Goal: Transaction & Acquisition: Download file/media

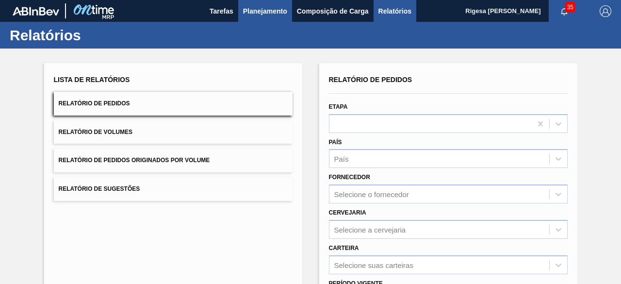
click at [253, 8] on span "Planejamento" at bounding box center [265, 11] width 44 height 12
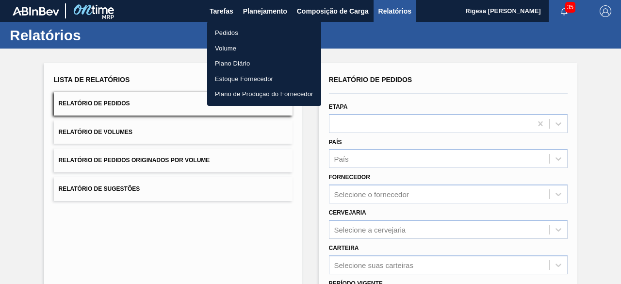
click at [239, 29] on li "Pedidos" at bounding box center [264, 33] width 114 height 16
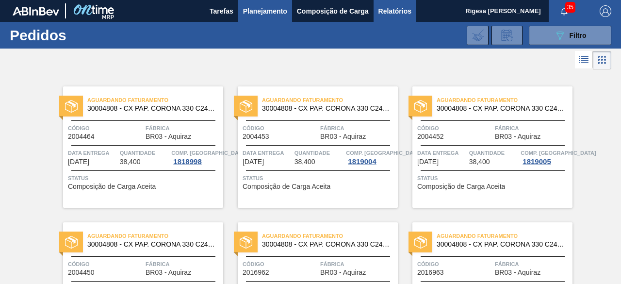
click at [381, 11] on span "Relatórios" at bounding box center [395, 11] width 33 height 12
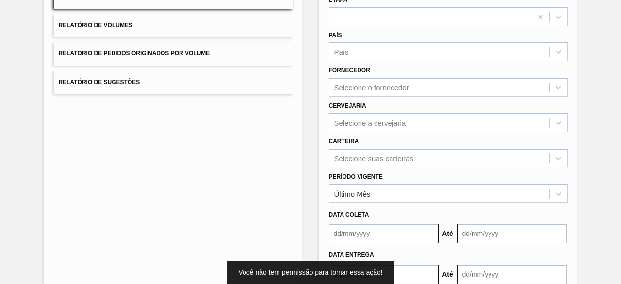
scroll to position [164, 0]
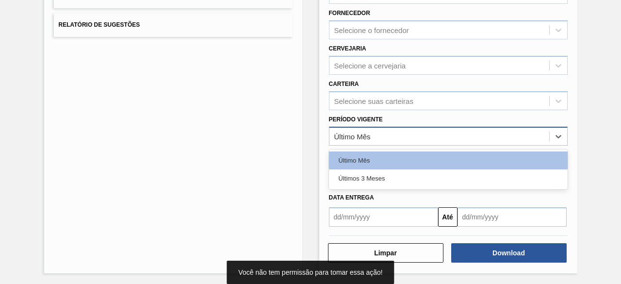
click at [373, 129] on div "Último Mês" at bounding box center [440, 136] width 220 height 14
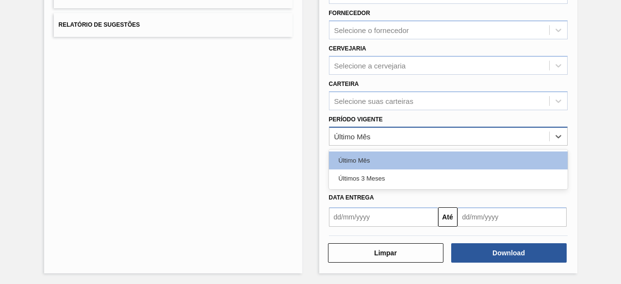
click at [378, 133] on div "Último Mês" at bounding box center [440, 136] width 220 height 14
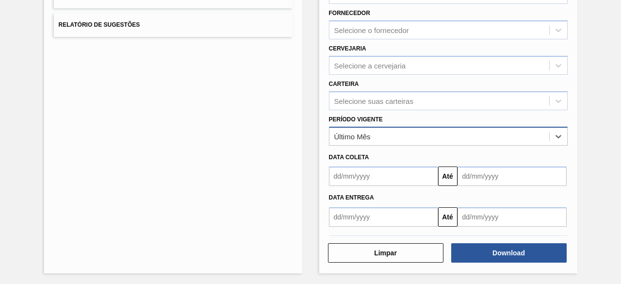
click at [380, 135] on div "Último Mês" at bounding box center [440, 136] width 220 height 14
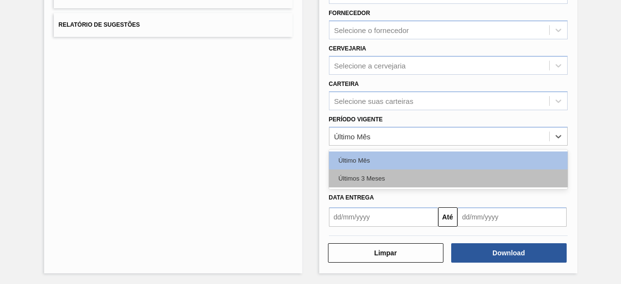
click at [375, 179] on div "Últimos 3 Meses" at bounding box center [448, 178] width 239 height 18
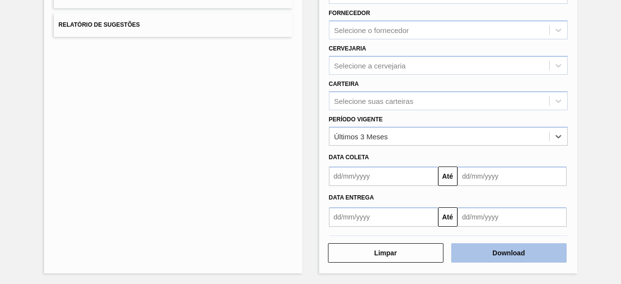
click at [507, 256] on button "Download" at bounding box center [509, 252] width 116 height 19
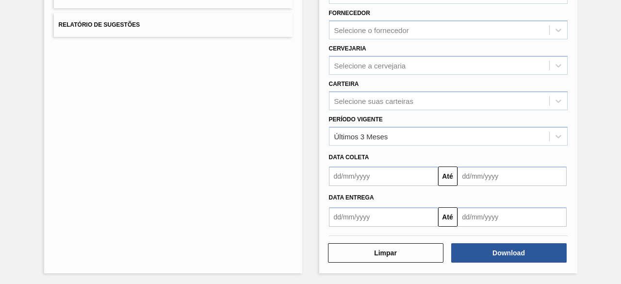
click at [213, 209] on div "Lista de Relatórios Relatório de Pedidos Relatório de Volumes Relatório de Pedi…" at bounding box center [173, 86] width 258 height 374
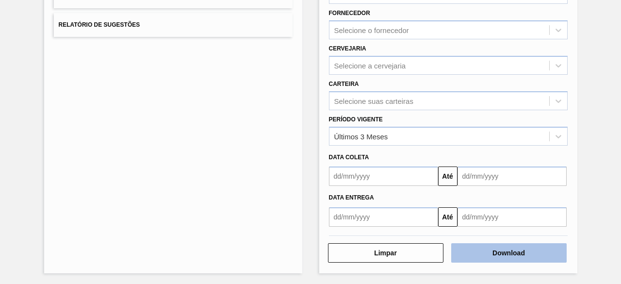
click at [528, 252] on button "Download" at bounding box center [509, 252] width 116 height 19
